Goal: Transaction & Acquisition: Download file/media

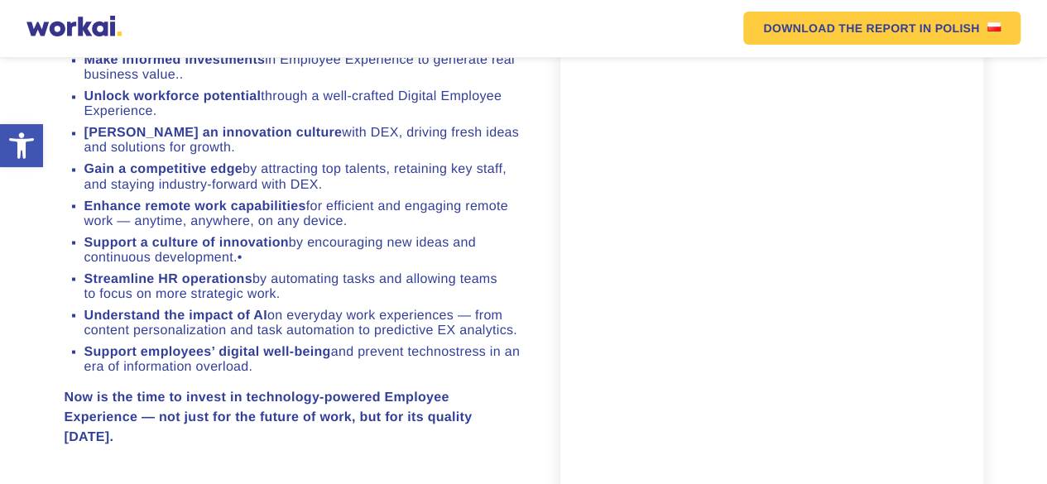
scroll to position [1407, 0]
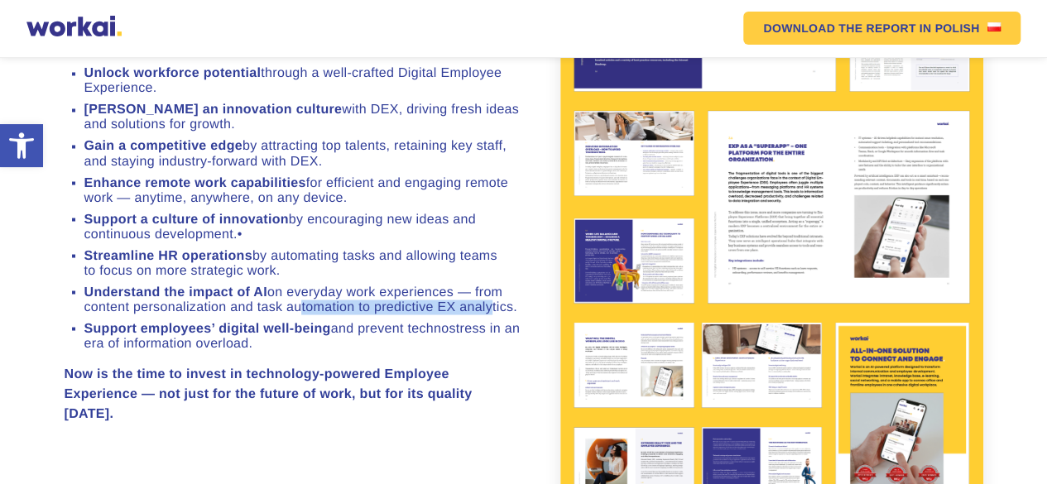
drag, startPoint x: 290, startPoint y: 357, endPoint x: 485, endPoint y: 368, distance: 195.7
click at [485, 315] on li "Understand the impact of AI on everyday work experiences — from content persona…" at bounding box center [303, 300] width 439 height 30
click at [311, 351] on li "Support employees’ digital well-being and prevent technostress in an era of inf…" at bounding box center [303, 336] width 439 height 30
drag, startPoint x: 303, startPoint y: 400, endPoint x: 53, endPoint y: 358, distance: 253.5
click at [53, 358] on section "The latest edition of the report, building on the original publication develope…" at bounding box center [523, 101] width 1047 height 987
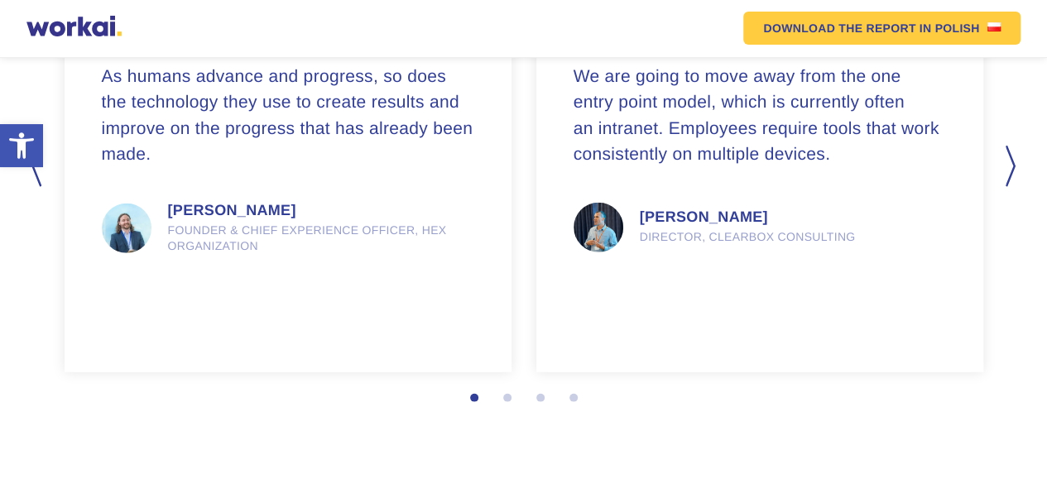
scroll to position [2192, 0]
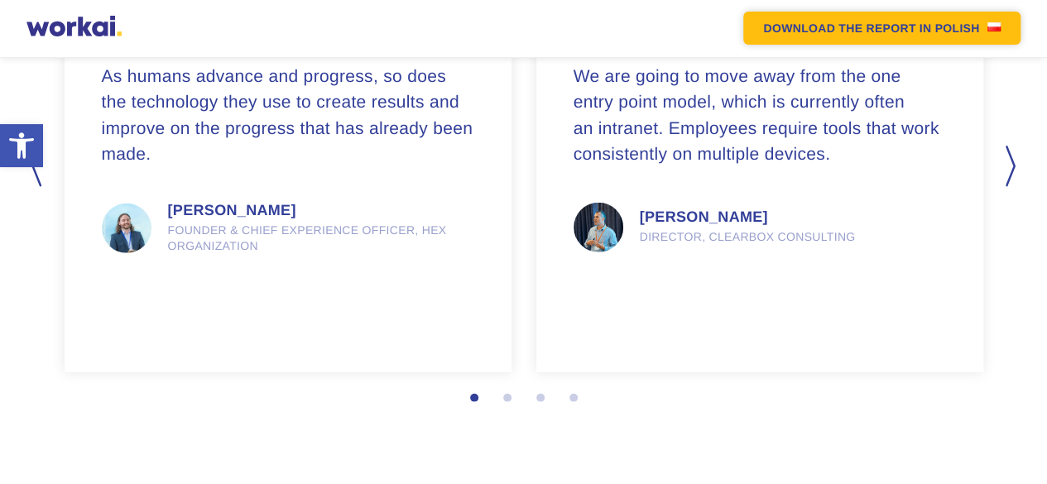
click at [914, 33] on em "DOWNLOAD THE REPORT" at bounding box center [839, 28] width 152 height 12
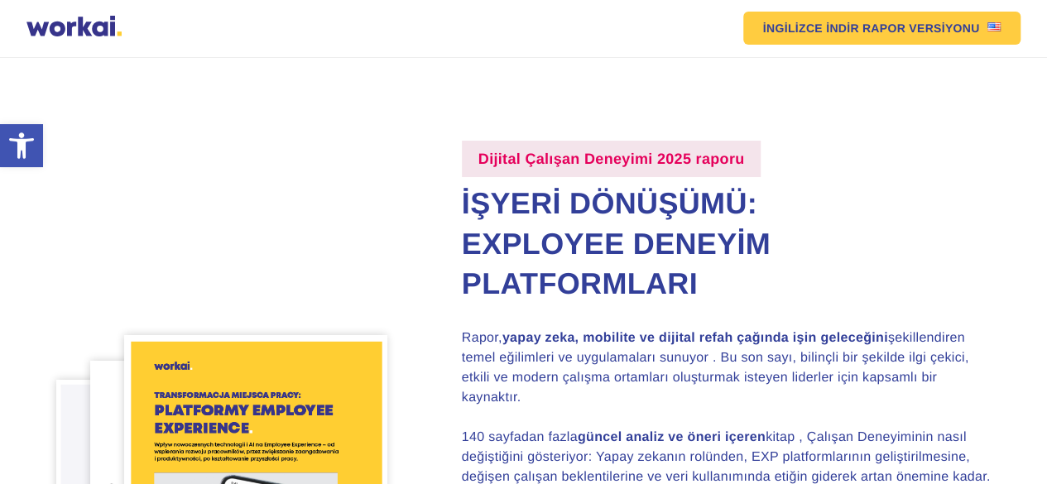
click at [850, 243] on h2 "İşyeri Dönüşümü: Exployee Deneyim Platformları" at bounding box center [730, 244] width 537 height 121
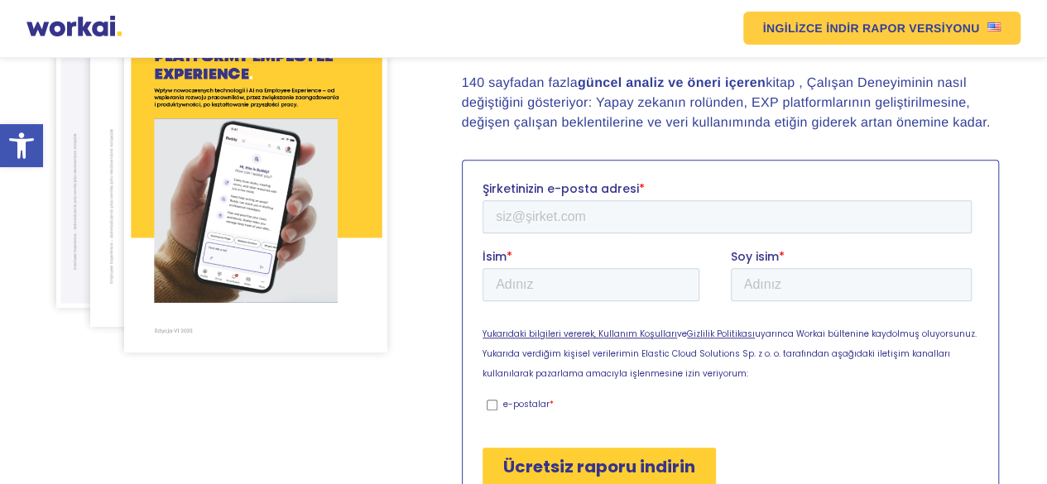
scroll to position [414, 0]
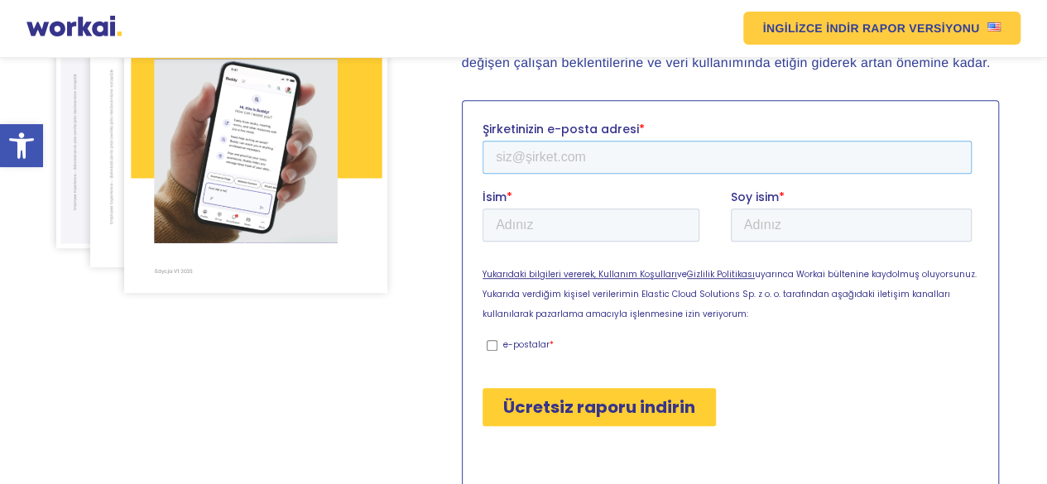
click at [663, 160] on input "Şirketinizin e-posta adresi *" at bounding box center [726, 156] width 489 height 33
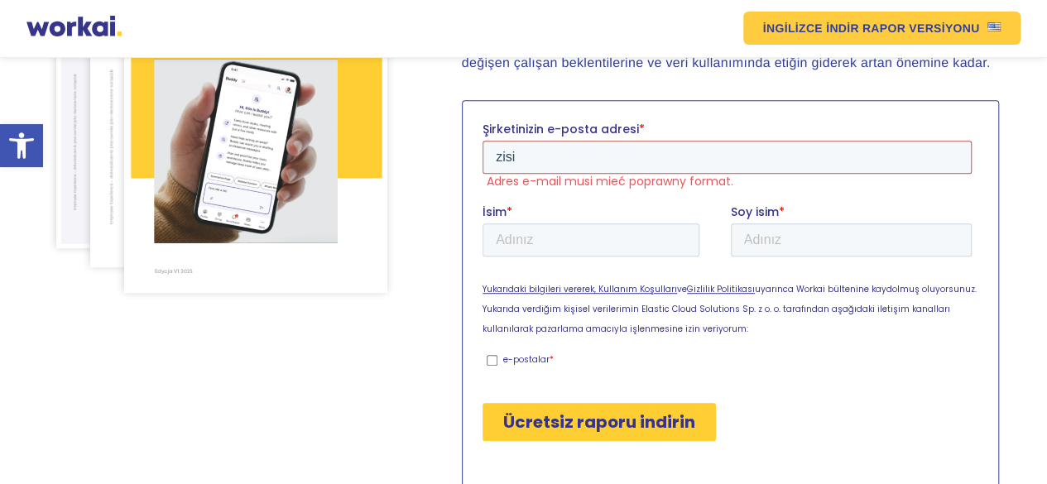
type input "[EMAIL_ADDRESS][DOMAIN_NAME]"
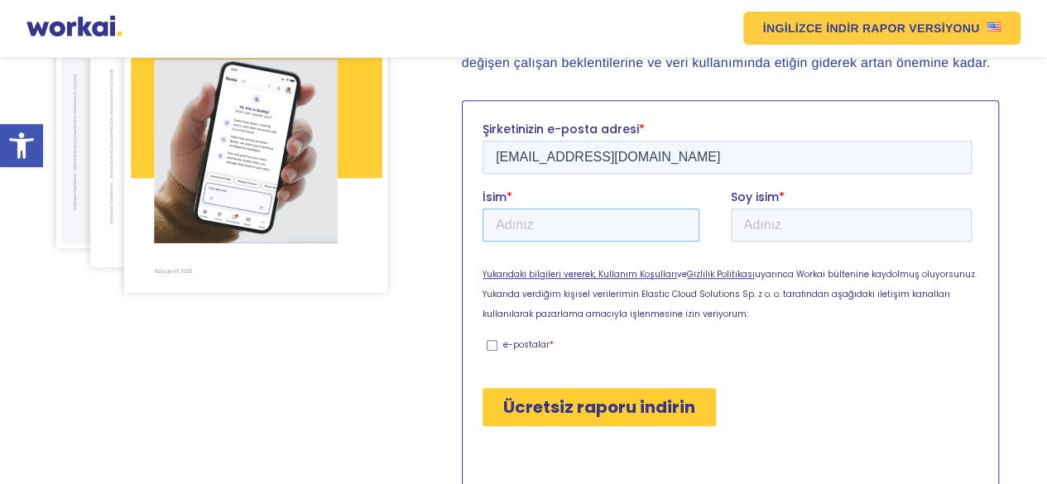
click at [608, 227] on input "İsim *" at bounding box center [590, 224] width 217 height 33
type input "Zühre"
click at [747, 220] on input "Elçi" at bounding box center [851, 224] width 242 height 33
type input "Işılak Elçi"
click at [491, 345] on input "e-postalar *" at bounding box center [491, 344] width 11 height 11
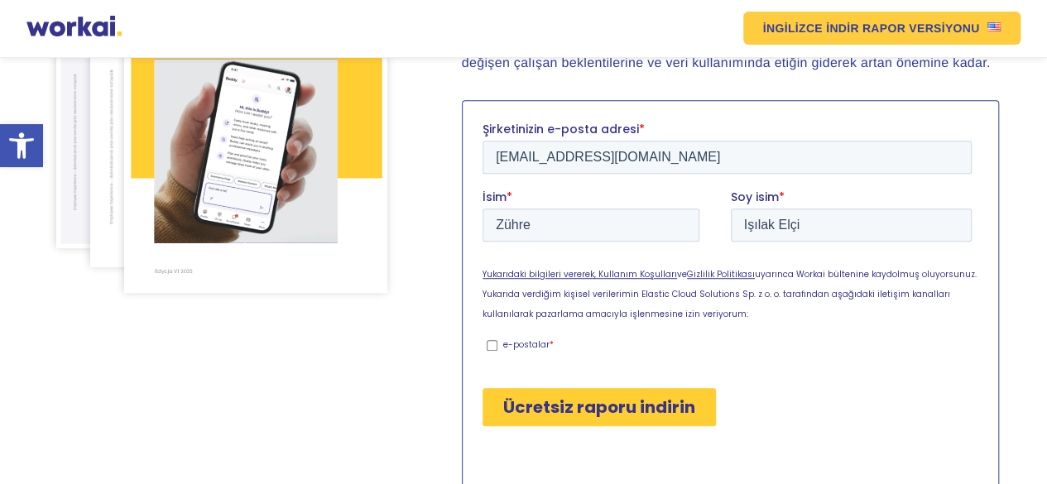
checkbox input "true"
click at [545, 415] on input "Ücretsiz raporu indirin" at bounding box center [598, 406] width 233 height 38
type input "Pobierz bezpłatny raport"
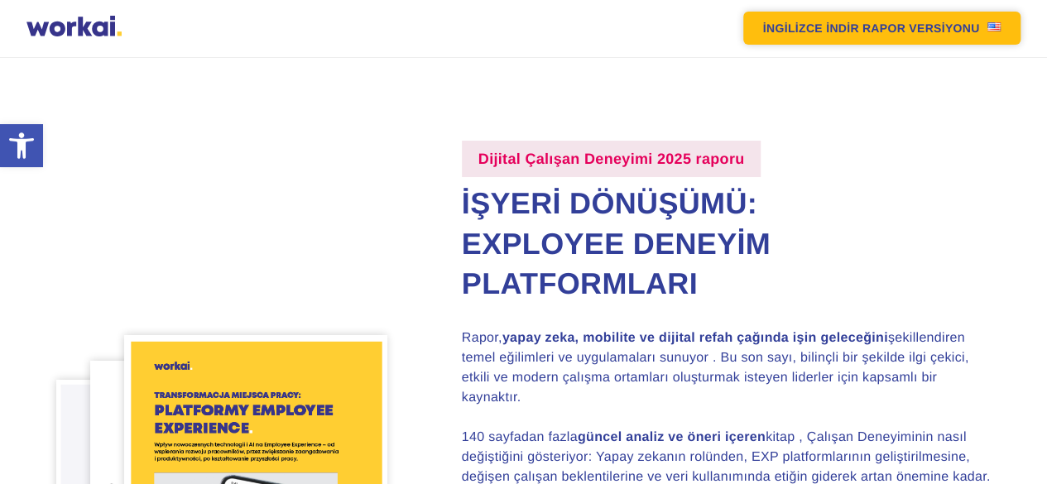
click at [924, 31] on font "RAPOR VERSİYONU" at bounding box center [921, 28] width 118 height 13
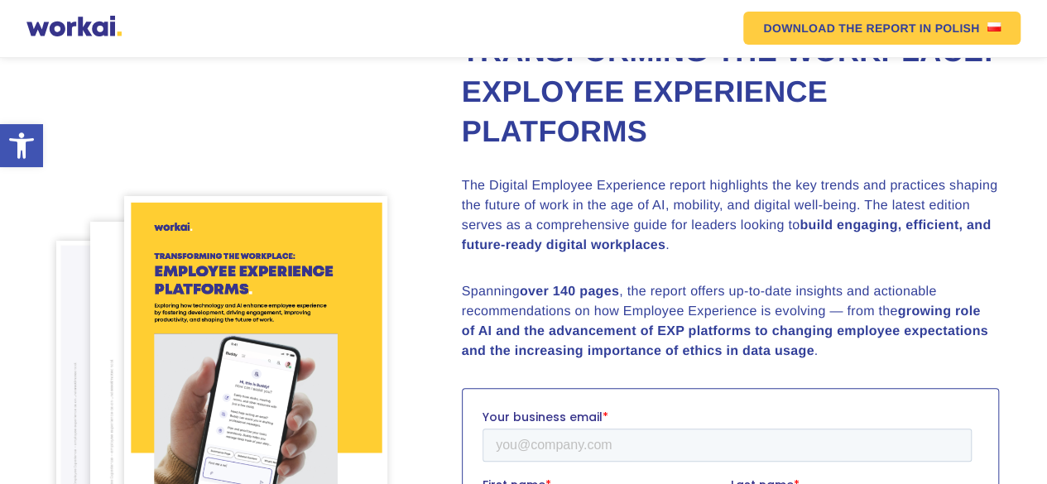
scroll to position [414, 0]
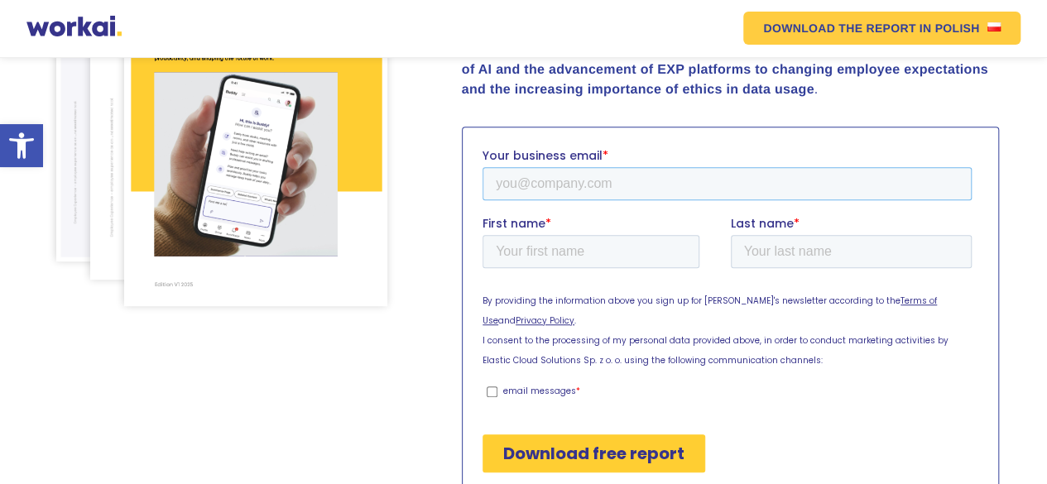
click at [604, 178] on input "Your business email *" at bounding box center [726, 182] width 489 height 33
click at [663, 178] on input "Your business email *" at bounding box center [726, 182] width 489 height 33
click at [665, 185] on input "Your business email *" at bounding box center [726, 182] width 489 height 33
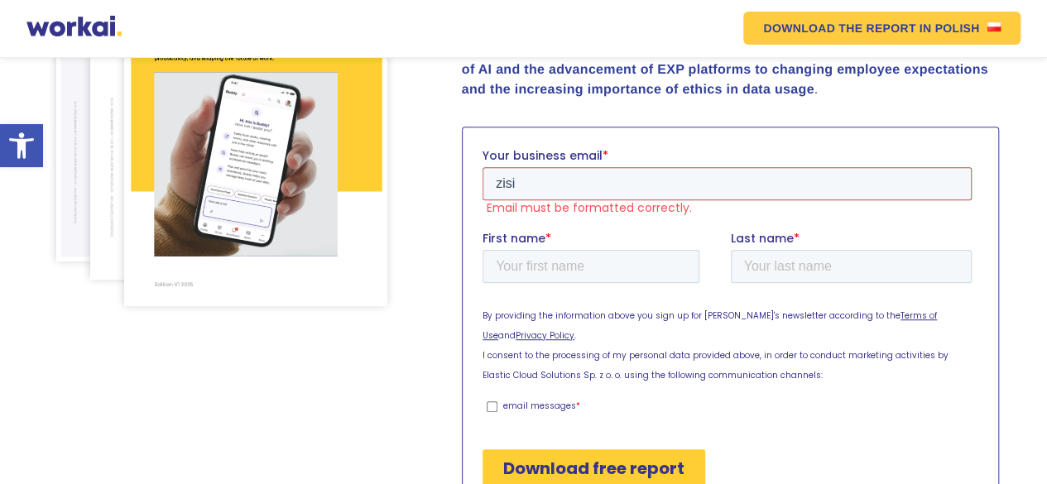
type input "[EMAIL_ADDRESS][DOMAIN_NAME]"
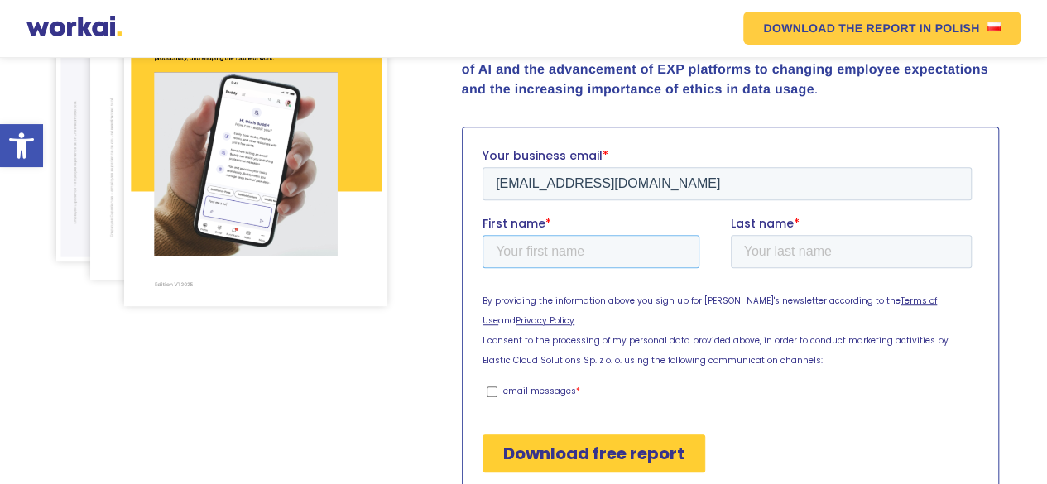
click at [645, 256] on input "First name *" at bounding box center [590, 250] width 217 height 33
type input "Zühre"
click at [749, 250] on input "Elçi" at bounding box center [851, 250] width 242 height 33
type input "Işılak Elçi"
click at [627, 439] on input "Download free report" at bounding box center [593, 453] width 223 height 38
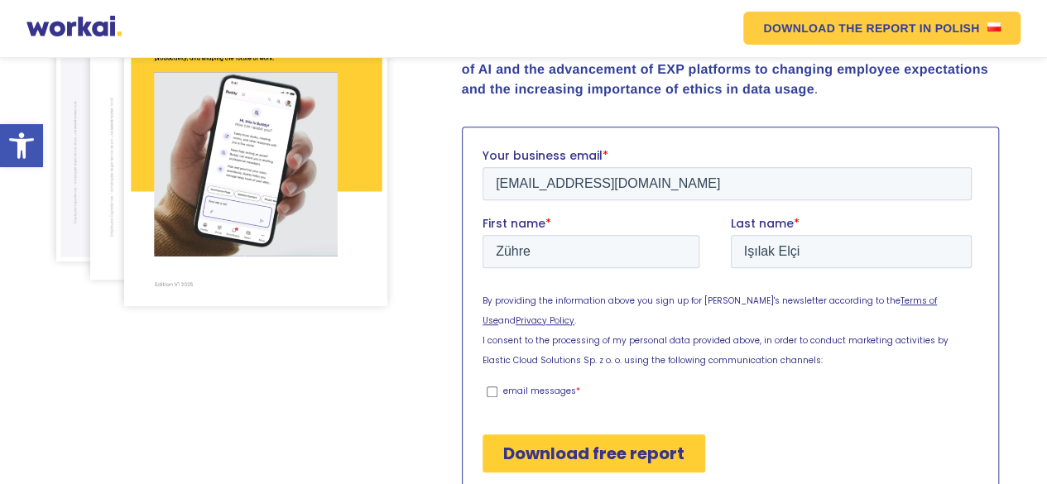
scroll to position [418, 0]
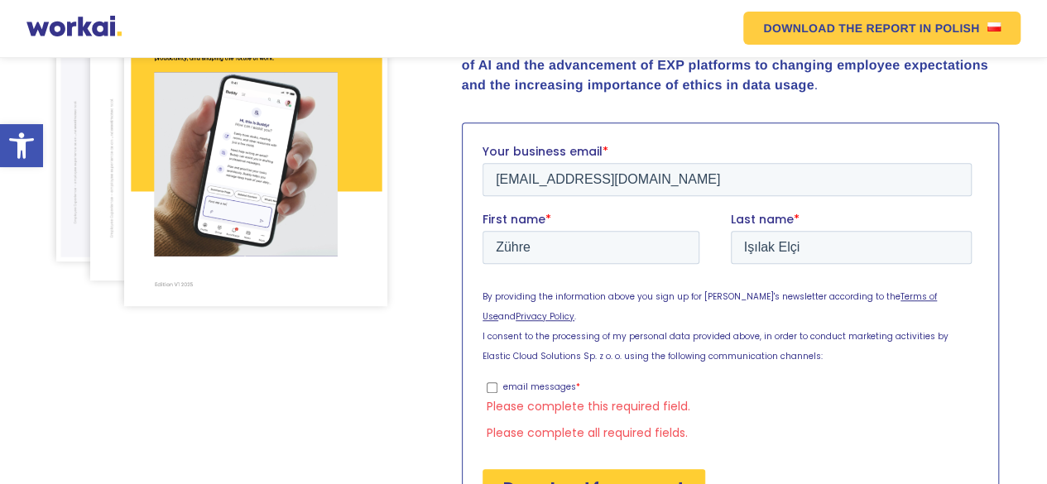
click at [527, 379] on span "email messages *" at bounding box center [736, 386] width 468 height 15
click at [492, 382] on input "email messages *" at bounding box center [491, 387] width 11 height 11
checkbox input "true"
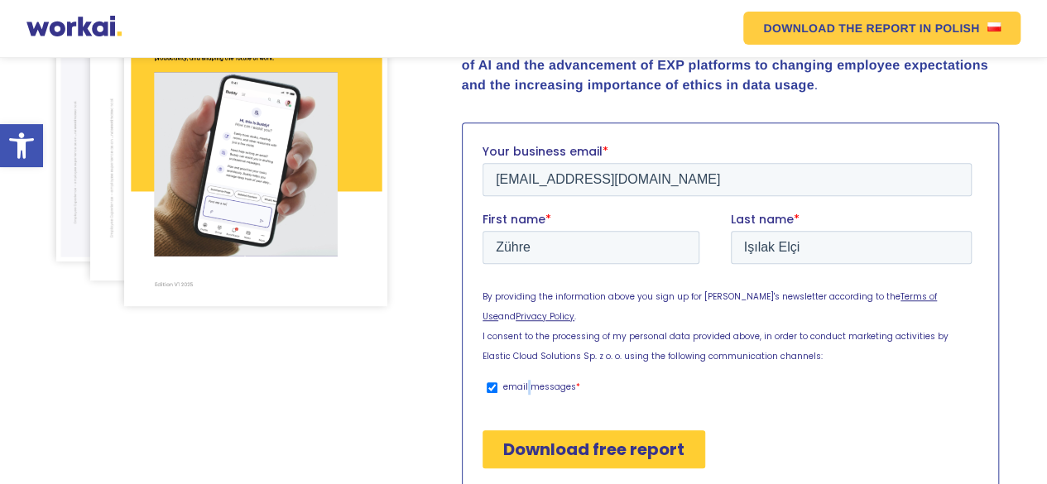
click at [565, 430] on input "Download free report" at bounding box center [593, 449] width 223 height 38
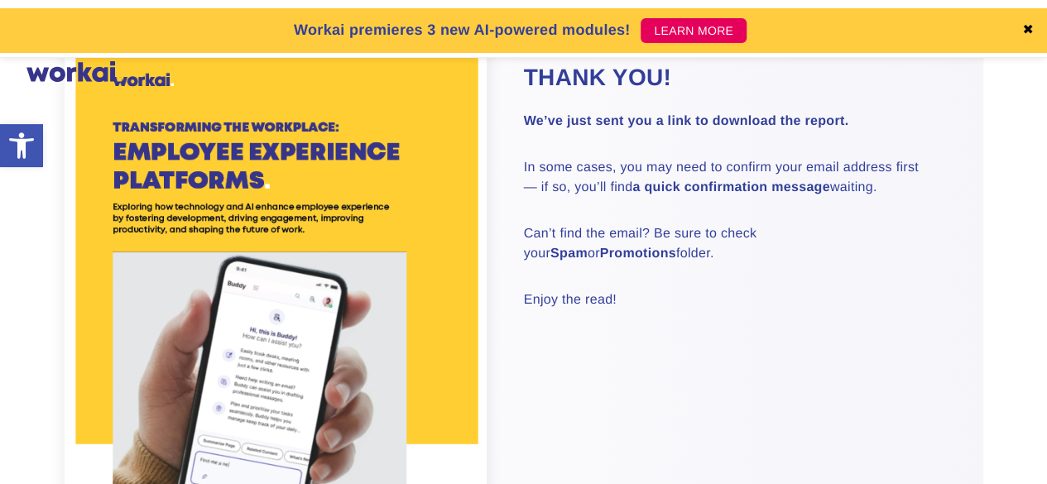
scroll to position [331, 0]
